Goal: Complete application form

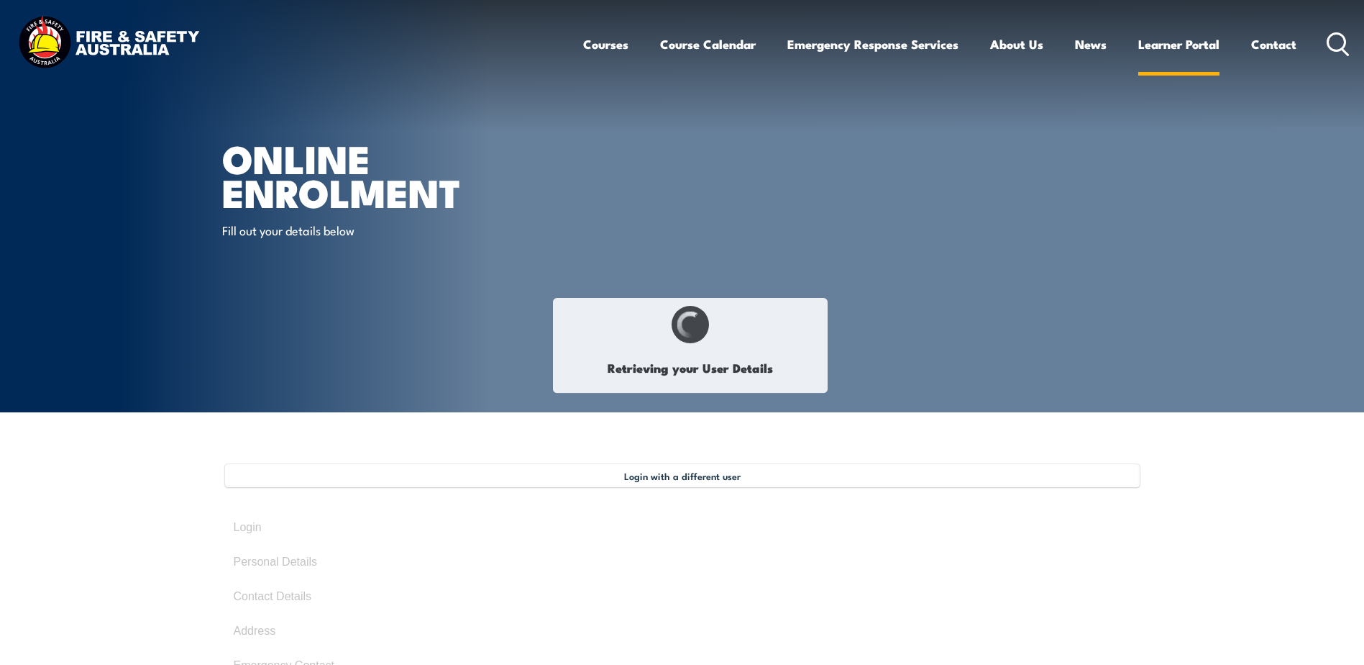
select select "Mr"
type input "[PERSON_NAME]"
type input "Credlin"
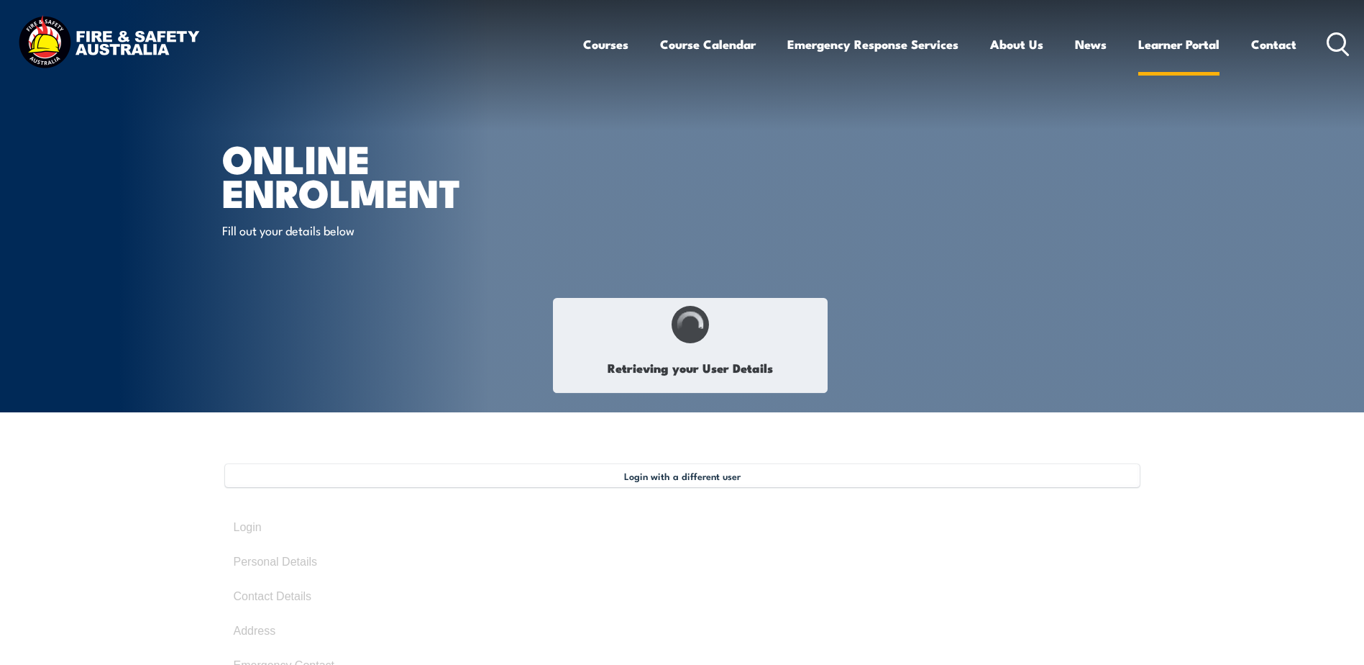
type input "[DATE]"
type input "NY7Q6LXDRC"
select select "M"
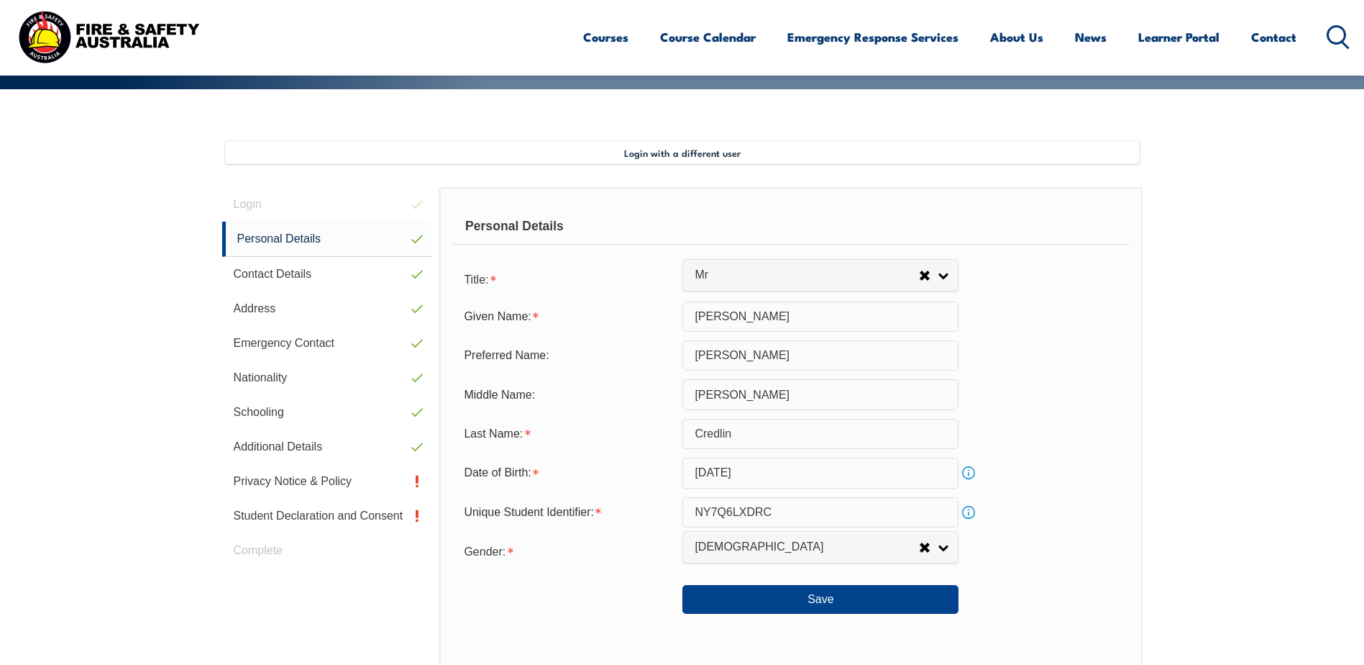
scroll to position [104, 0]
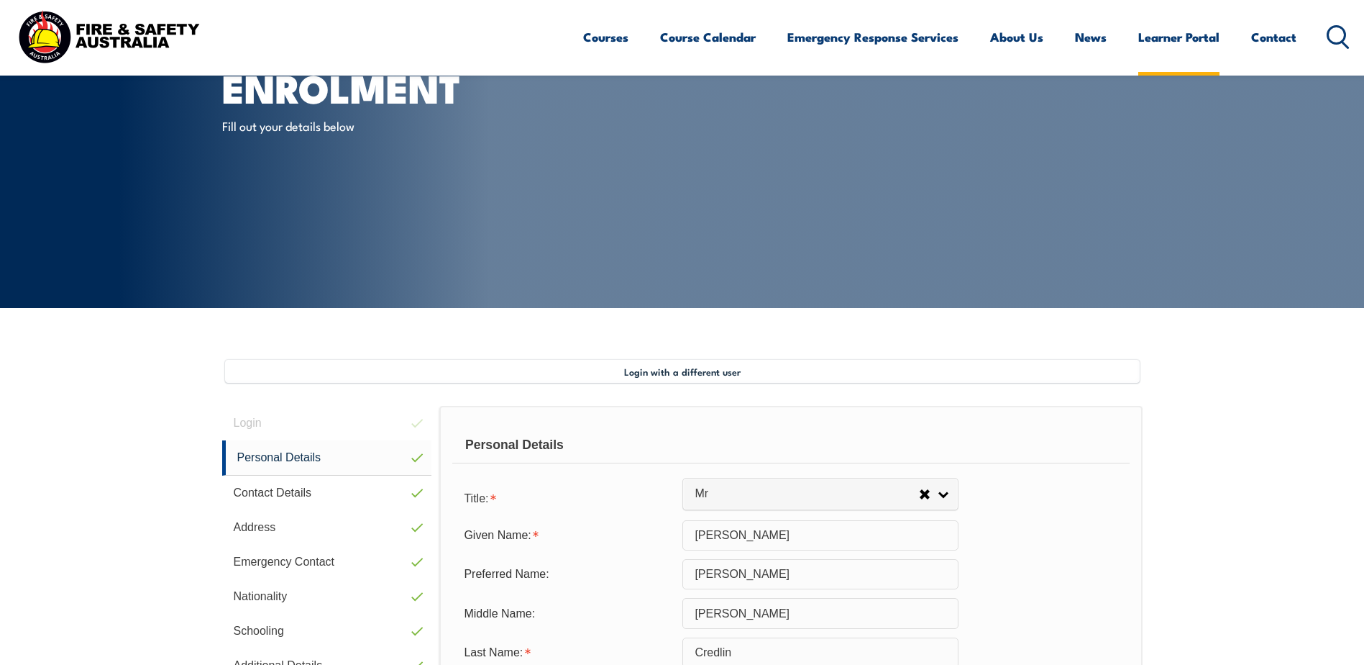
click at [1190, 39] on link "Learner Portal" at bounding box center [1178, 37] width 81 height 38
